Goal: Transaction & Acquisition: Purchase product/service

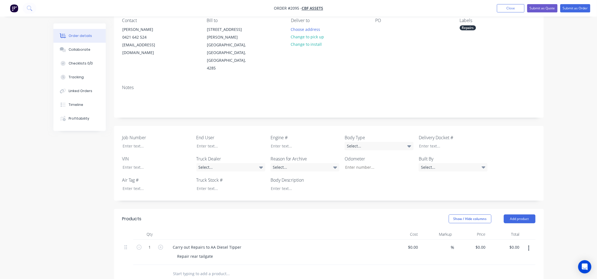
scroll to position [51, 0]
click at [477, 240] on div "0 0" at bounding box center [471, 252] width 34 height 25
type input "$720.00"
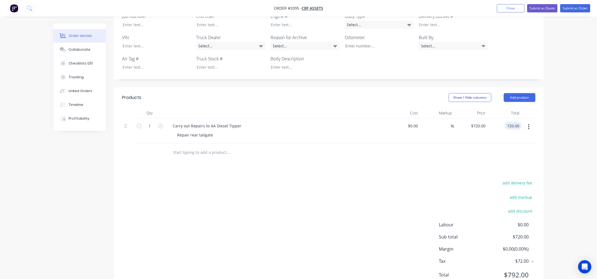
scroll to position [0, 0]
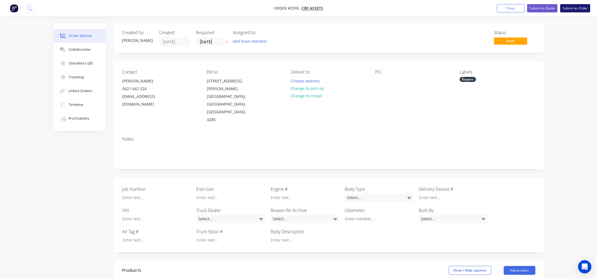
type input "$720.00"
click at [583, 7] on button "Submit as Order" at bounding box center [575, 8] width 30 height 8
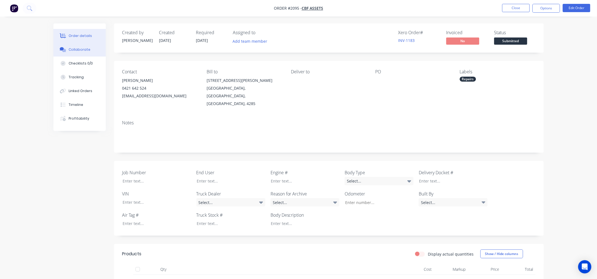
click at [85, 46] on button "Collaborate" at bounding box center [79, 50] width 52 height 14
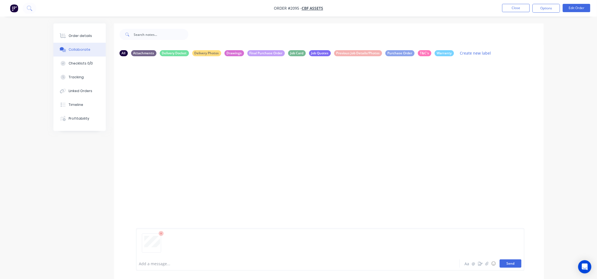
click at [507, 261] on button "Send" at bounding box center [511, 263] width 22 height 8
click at [83, 30] on button "Order details" at bounding box center [79, 36] width 52 height 14
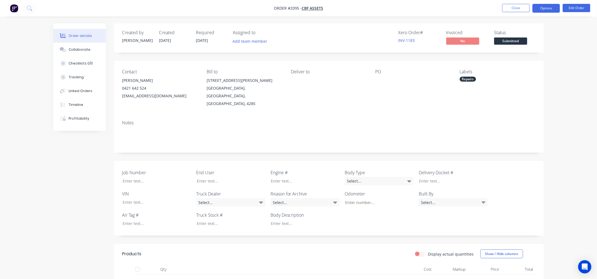
click at [549, 9] on button "Options" at bounding box center [547, 8] width 28 height 9
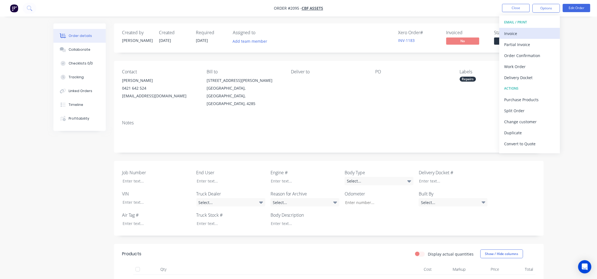
click at [522, 34] on div "Invoice" at bounding box center [530, 33] width 51 height 8
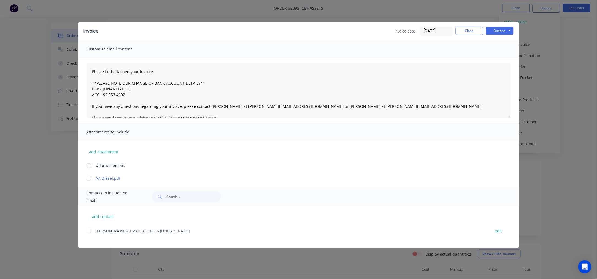
click at [435, 30] on input "[DATE]" at bounding box center [436, 31] width 33 height 8
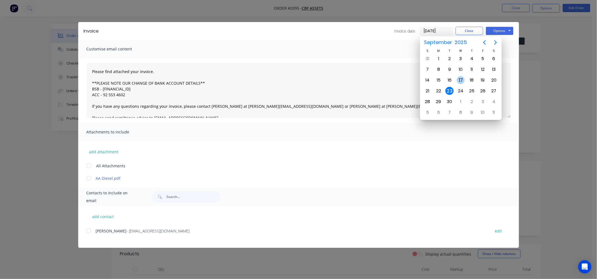
click at [462, 77] on div "17" at bounding box center [461, 80] width 8 height 8
type input "17/09/25"
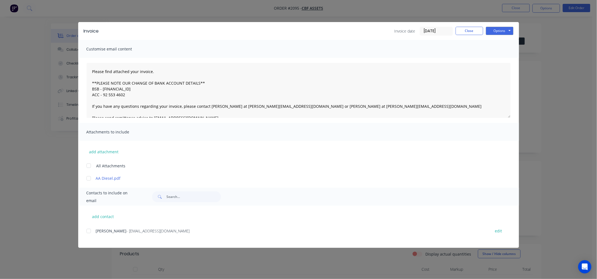
click at [90, 230] on div at bounding box center [88, 230] width 11 height 11
click at [500, 30] on button "Options" at bounding box center [500, 31] width 28 height 8
click at [500, 59] on button "Email" at bounding box center [503, 58] width 35 height 9
click at [473, 30] on button "Close" at bounding box center [470, 31] width 28 height 8
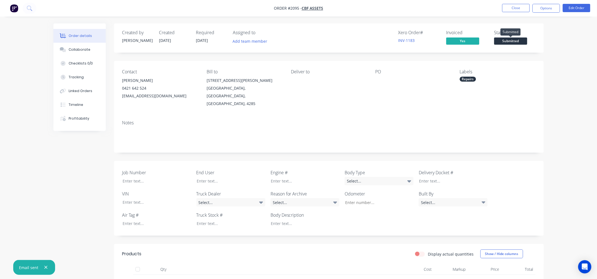
click at [506, 41] on span "Submitted" at bounding box center [510, 40] width 33 height 7
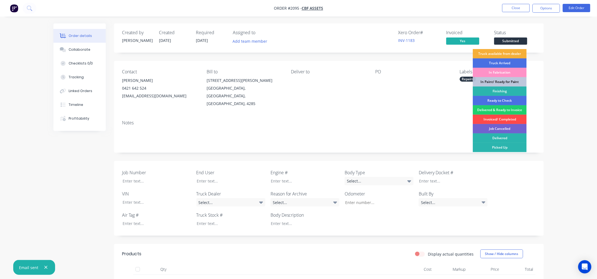
click at [496, 120] on div "Invoiced/ Completed" at bounding box center [500, 119] width 54 height 9
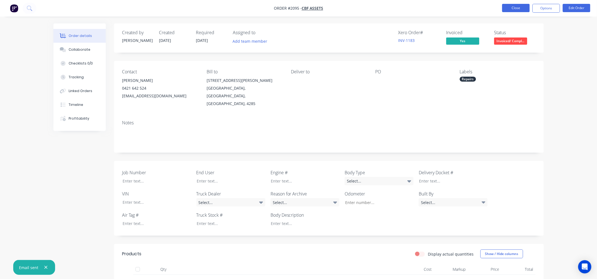
click at [516, 7] on button "Close" at bounding box center [516, 8] width 28 height 8
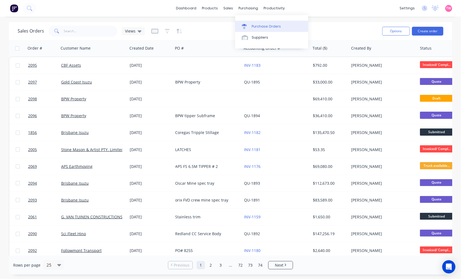
click at [264, 26] on div "Purchase Orders" at bounding box center [266, 26] width 29 height 5
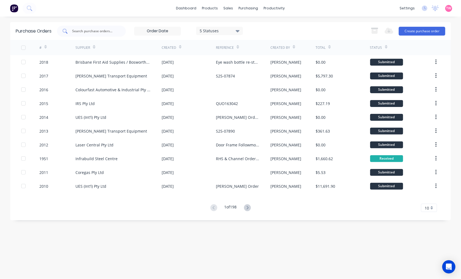
click at [83, 30] on input "text" at bounding box center [95, 31] width 46 height 6
paste input "1979"
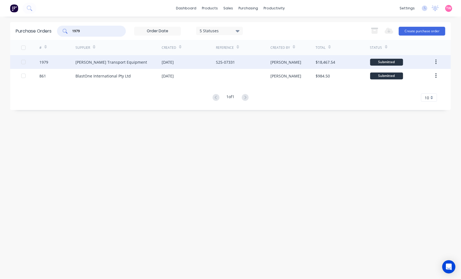
type input "1979"
click at [58, 61] on div "1979" at bounding box center [57, 62] width 36 height 14
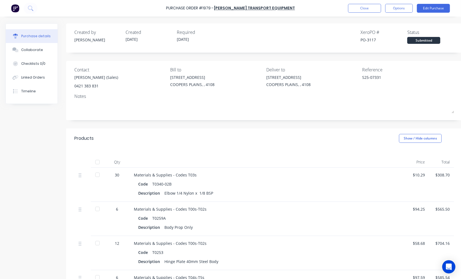
click at [370, 39] on div "PO-3117" at bounding box center [384, 40] width 47 height 6
copy div "3117"
click at [371, 9] on button "Close" at bounding box center [364, 8] width 33 height 9
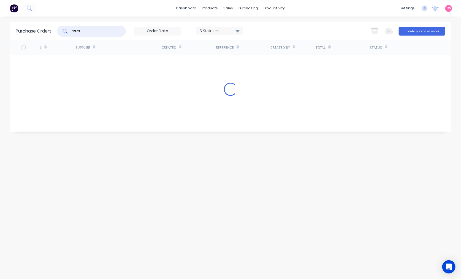
drag, startPoint x: 97, startPoint y: 32, endPoint x: 46, endPoint y: 32, distance: 51.3
click at [46, 32] on div "Purchase Orders 1979 5 Statuses 5 Statuses Export to Excel (XLSX) Create purcha…" at bounding box center [230, 31] width 441 height 18
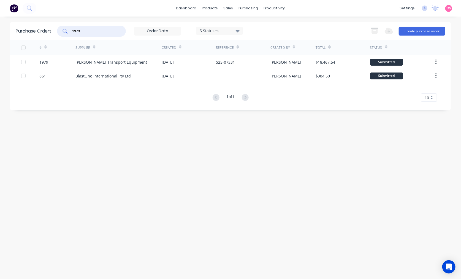
paste input "5"
type input "1975"
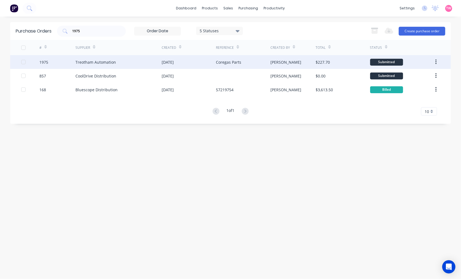
click at [56, 62] on div "1975" at bounding box center [57, 62] width 36 height 14
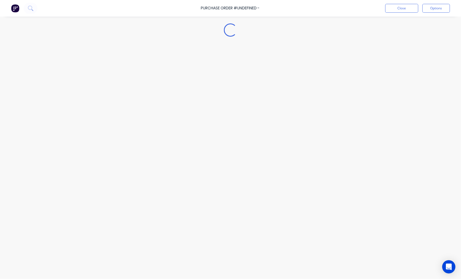
type textarea "x"
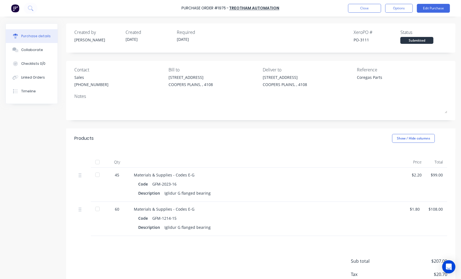
click at [363, 39] on div "PO-3111" at bounding box center [377, 40] width 47 height 6
copy div "3111"
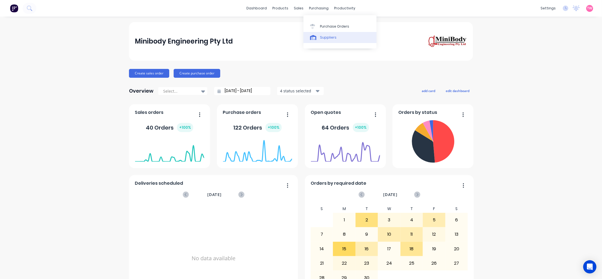
click at [327, 35] on div "Suppliers" at bounding box center [328, 37] width 17 height 5
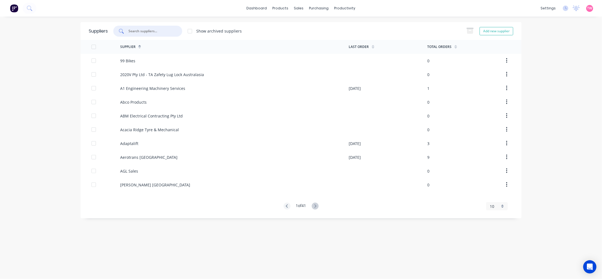
click at [142, 29] on input "text" at bounding box center [151, 31] width 46 height 6
click at [333, 26] on div "Purchase Orders" at bounding box center [336, 26] width 29 height 5
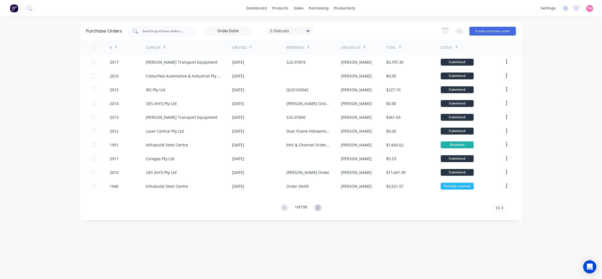
click at [169, 33] on input "text" at bounding box center [165, 31] width 46 height 6
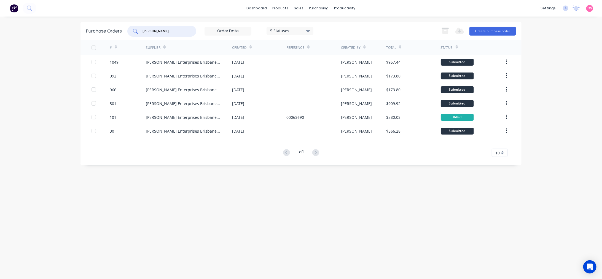
type input "[PERSON_NAME]"
click at [162, 63] on div "[PERSON_NAME] Enterprises Brisbane First Aid" at bounding box center [183, 62] width 75 height 6
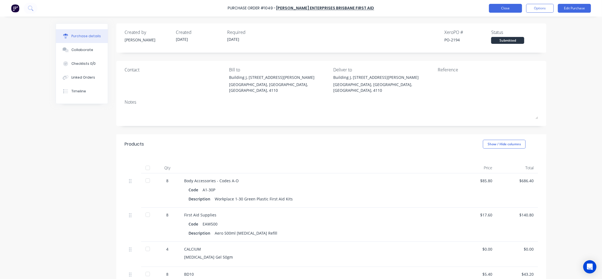
click at [495, 9] on button "Close" at bounding box center [505, 8] width 33 height 9
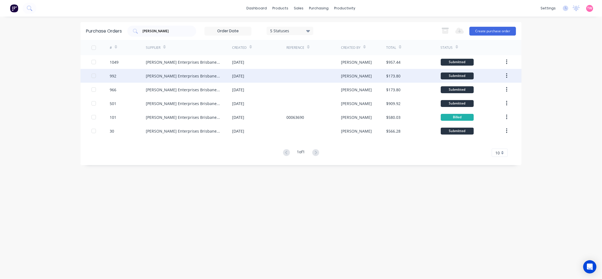
click at [194, 77] on div "[PERSON_NAME] Enterprises Brisbane First Aid" at bounding box center [183, 76] width 75 height 6
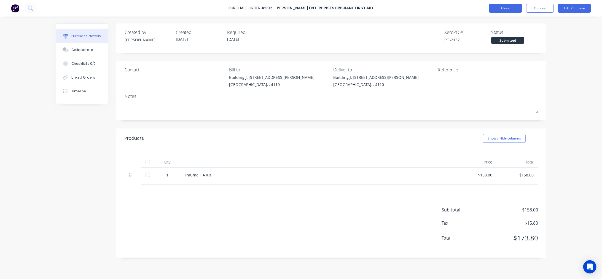
click at [504, 7] on button "Close" at bounding box center [505, 8] width 33 height 9
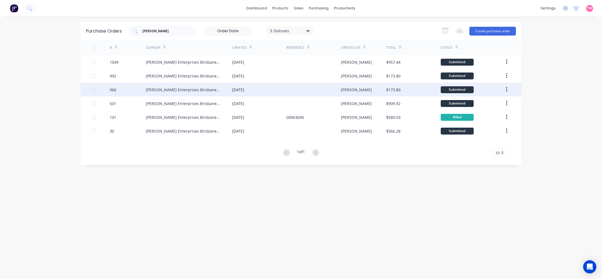
click at [195, 88] on div "[PERSON_NAME] Enterprises Brisbane First Aid" at bounding box center [183, 90] width 75 height 6
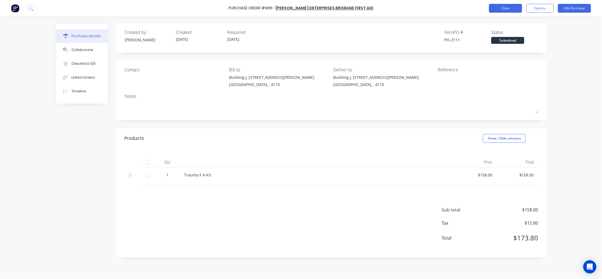
click at [505, 10] on button "Close" at bounding box center [505, 8] width 33 height 9
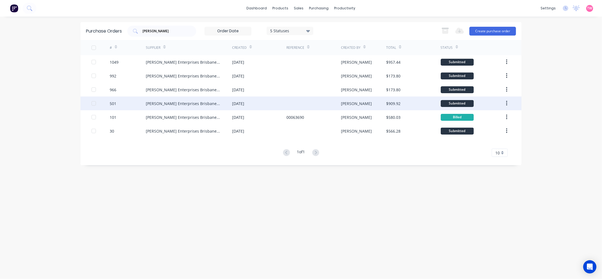
click at [177, 103] on div "[PERSON_NAME] Enterprises Brisbane First Aid" at bounding box center [183, 104] width 75 height 6
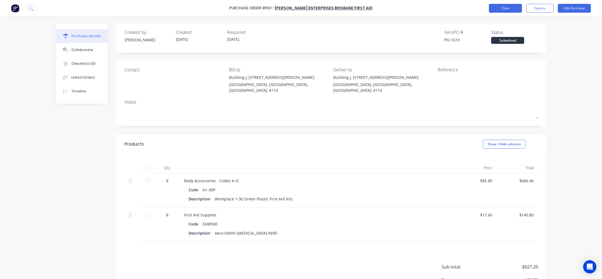
click at [501, 8] on button "Close" at bounding box center [505, 8] width 33 height 9
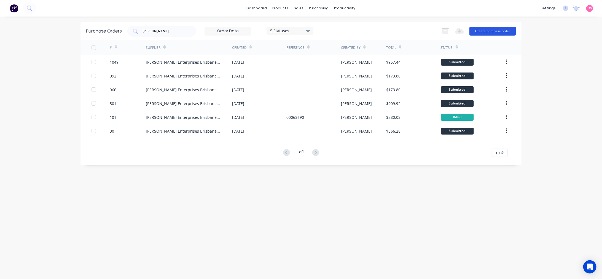
click at [496, 29] on button "Create purchase order" at bounding box center [492, 31] width 47 height 9
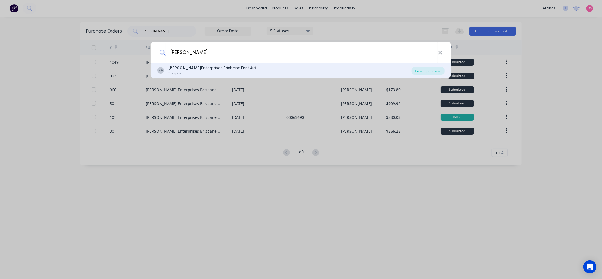
type input "[PERSON_NAME]"
click at [428, 71] on div "Create purchase" at bounding box center [427, 71] width 33 height 8
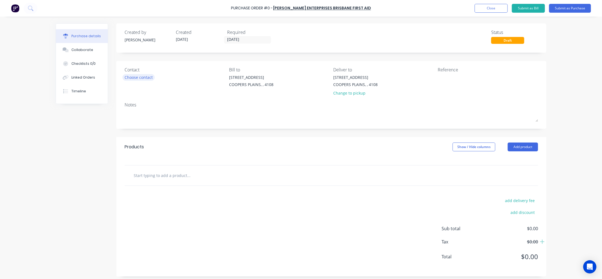
click at [130, 77] on div "Choose contact" at bounding box center [139, 77] width 28 height 6
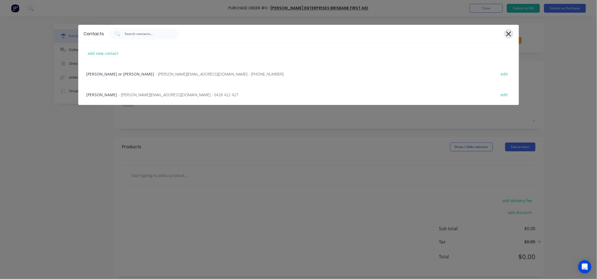
click at [509, 35] on icon at bounding box center [509, 34] width 6 height 8
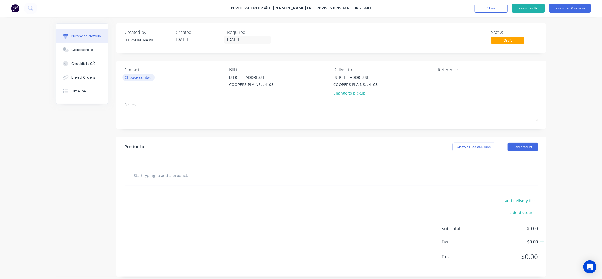
click at [144, 76] on div "Choose contact" at bounding box center [139, 77] width 28 height 6
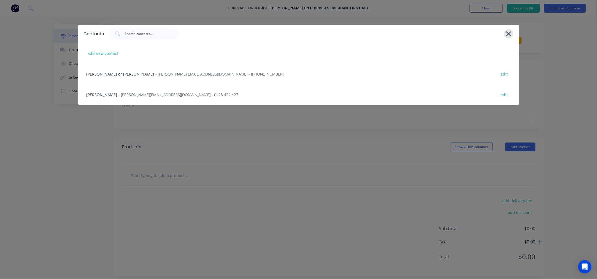
click at [514, 34] on div "Contacts" at bounding box center [298, 34] width 441 height 18
click at [487, 6] on div "Contacts add new contact [PERSON_NAME] or Shirley - [EMAIL_ADDRESS][DOMAIN_NAME…" at bounding box center [298, 139] width 597 height 279
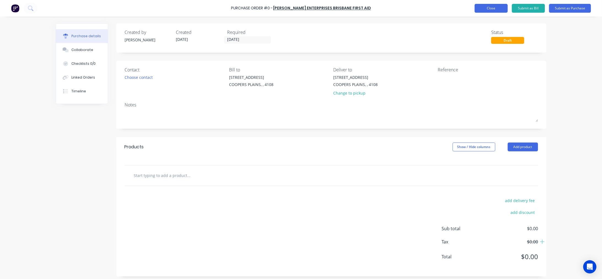
click at [484, 6] on button "Close" at bounding box center [490, 8] width 33 height 9
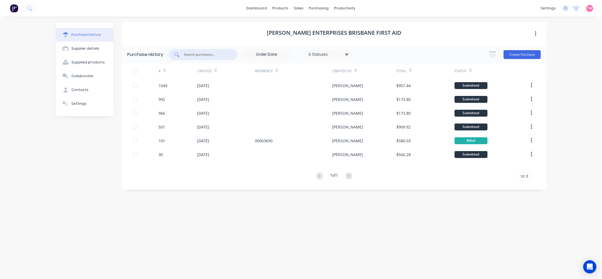
click at [222, 56] on input "text" at bounding box center [206, 55] width 46 height 6
click at [342, 24] on div "Purchase Orders" at bounding box center [336, 26] width 29 height 5
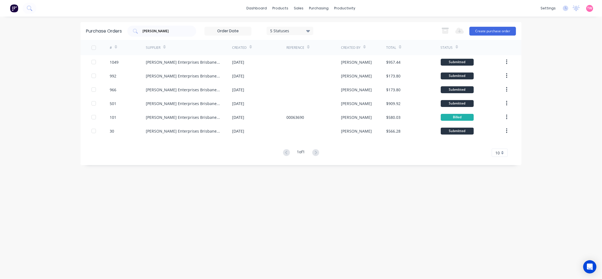
drag, startPoint x: 175, startPoint y: 30, endPoint x: 88, endPoint y: 35, distance: 87.5
click at [88, 35] on div "Purchase Orders [PERSON_NAME] 5 Statuses 5 Statuses Export to Excel (XLSX) Crea…" at bounding box center [300, 31] width 441 height 18
type input "brisbane first aid"
click at [332, 36] on div "Suppliers" at bounding box center [330, 37] width 17 height 5
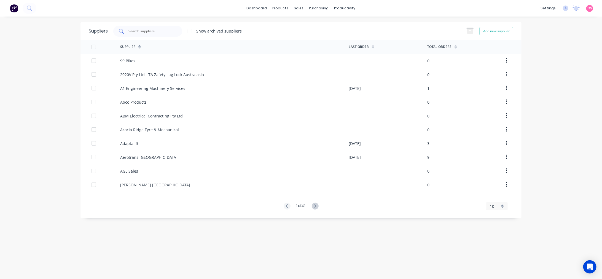
click at [154, 35] on div at bounding box center [147, 31] width 69 height 11
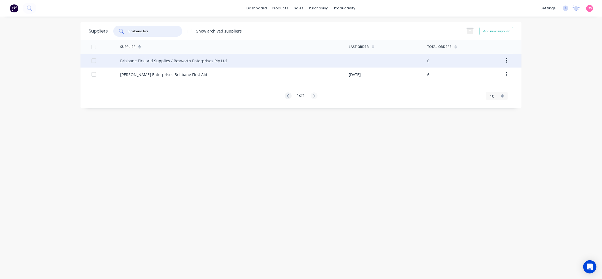
type input "brisbane firs"
click at [155, 61] on div "Brisbane First Aid Supplies / Bosworth Enterprises Pty Ltd" at bounding box center [173, 61] width 107 height 6
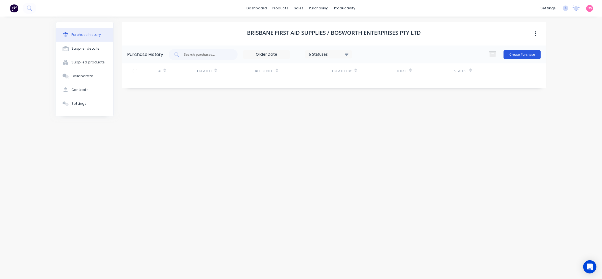
click at [532, 55] on button "Create Purchase" at bounding box center [521, 54] width 37 height 9
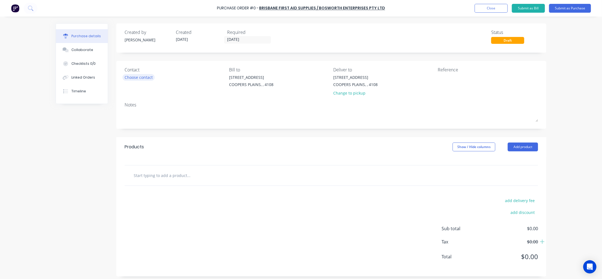
click at [145, 76] on div "Choose contact" at bounding box center [139, 77] width 28 height 6
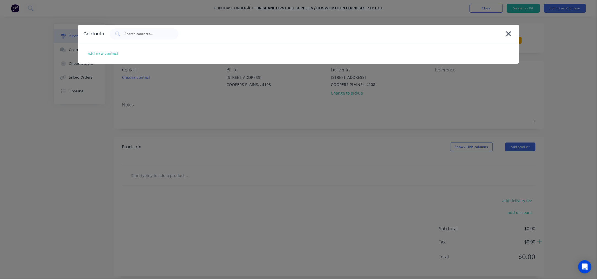
click at [255, 32] on div at bounding box center [312, 33] width 404 height 11
click at [114, 51] on div "add new contact" at bounding box center [103, 53] width 36 height 9
select select "AU"
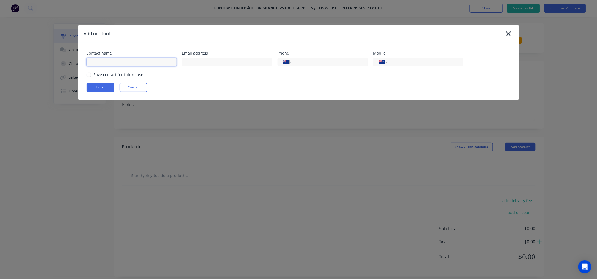
click at [156, 61] on input at bounding box center [132, 62] width 90 height 8
click at [195, 64] on input at bounding box center [227, 62] width 90 height 8
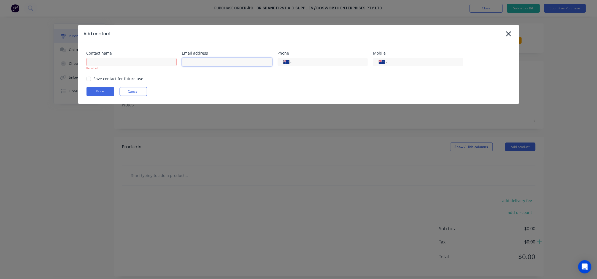
paste input "[EMAIL_ADDRESS][DOMAIN_NAME]"
type input "[EMAIL_ADDRESS][DOMAIN_NAME]"
click at [164, 61] on input at bounding box center [132, 62] width 90 height 8
type input "o"
type input "ORDERS"
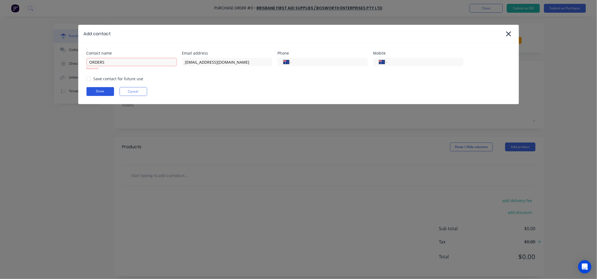
click at [101, 90] on button "Done" at bounding box center [101, 91] width 28 height 9
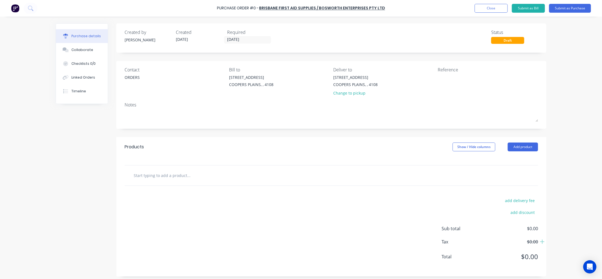
click at [230, 177] on input "text" at bounding box center [188, 175] width 110 height 11
type input "a"
type input "AWDREF500"
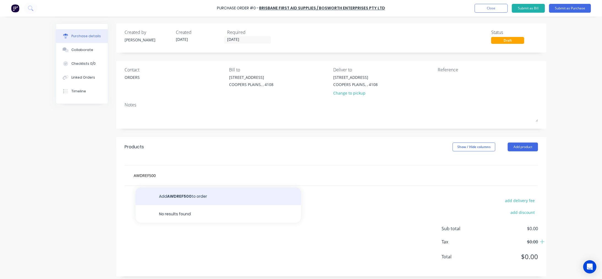
click at [194, 196] on button "Add AWDREF500 to order" at bounding box center [218, 196] width 165 height 18
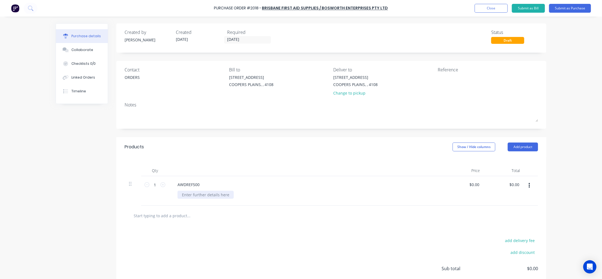
click at [199, 196] on div at bounding box center [205, 195] width 56 height 8
click at [153, 185] on input "1" at bounding box center [154, 184] width 11 height 8
type input "10"
type input "$0.00"
click at [445, 76] on textarea at bounding box center [472, 80] width 69 height 12
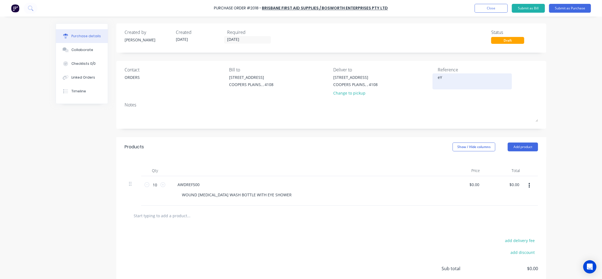
type textarea "e"
type textarea "E"
type textarea "Eye wash bottle re-stock"
type textarea "x"
type textarea "Eye wash bottle re-stock"
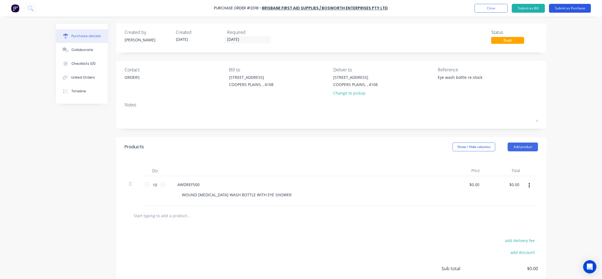
click at [569, 7] on button "Submit as Purchase" at bounding box center [570, 8] width 42 height 9
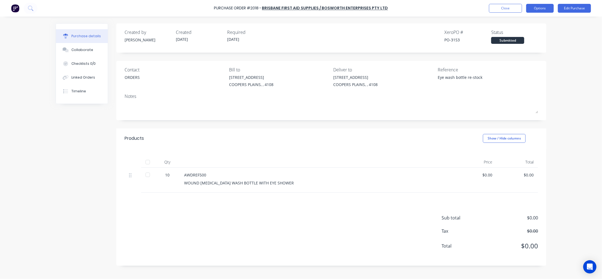
click at [535, 7] on button "Options" at bounding box center [540, 8] width 28 height 9
click at [528, 20] on div "Print / Email" at bounding box center [527, 22] width 42 height 8
click at [527, 34] on div "With pricing" at bounding box center [527, 33] width 42 height 8
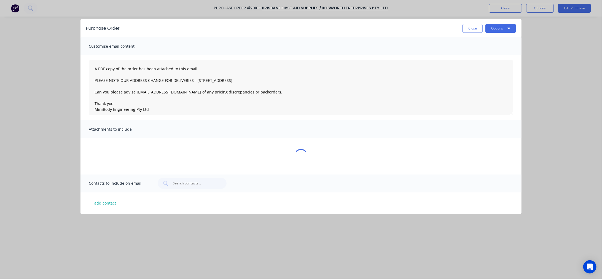
type textarea "x"
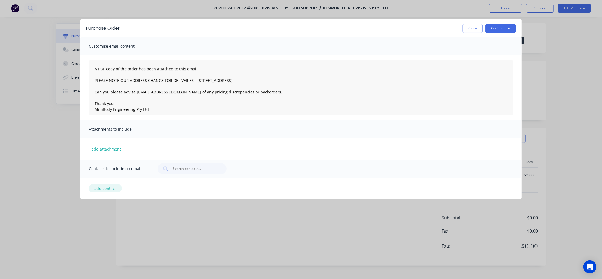
click at [105, 188] on button "add contact" at bounding box center [105, 188] width 33 height 8
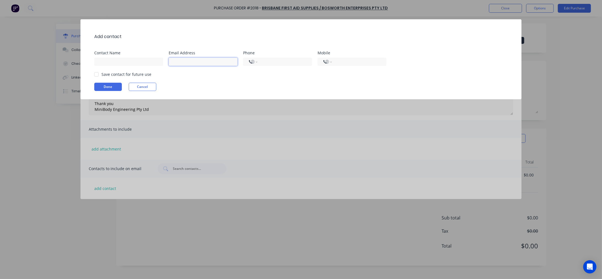
click at [182, 61] on input at bounding box center [203, 62] width 69 height 8
paste input "[EMAIL_ADDRESS][DOMAIN_NAME]"
type input "[EMAIL_ADDRESS][DOMAIN_NAME]"
click at [126, 62] on input at bounding box center [128, 62] width 69 height 8
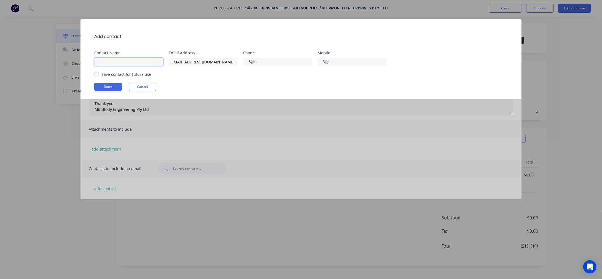
scroll to position [0, 0]
type input "Order"
click at [109, 88] on button "Done" at bounding box center [108, 87] width 28 height 8
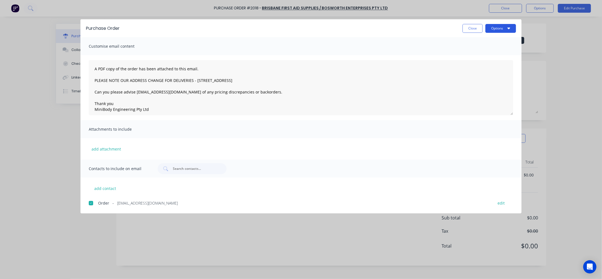
click at [500, 29] on button "Options" at bounding box center [500, 28] width 31 height 9
click at [481, 64] on div "Email" at bounding box center [489, 64] width 42 height 8
click at [504, 29] on button "Options" at bounding box center [500, 28] width 31 height 9
click at [481, 60] on button "Email" at bounding box center [489, 64] width 52 height 11
click at [474, 29] on button "Close" at bounding box center [472, 28] width 20 height 9
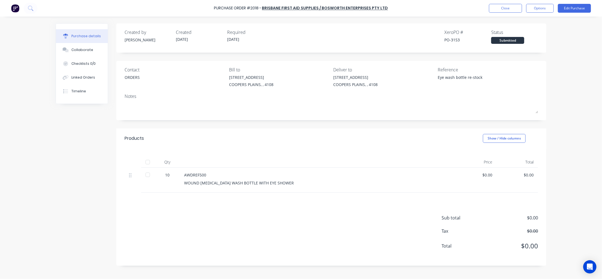
type textarea "x"
click at [505, 9] on button "Close" at bounding box center [505, 8] width 33 height 9
